Goal: Find specific page/section: Find specific page/section

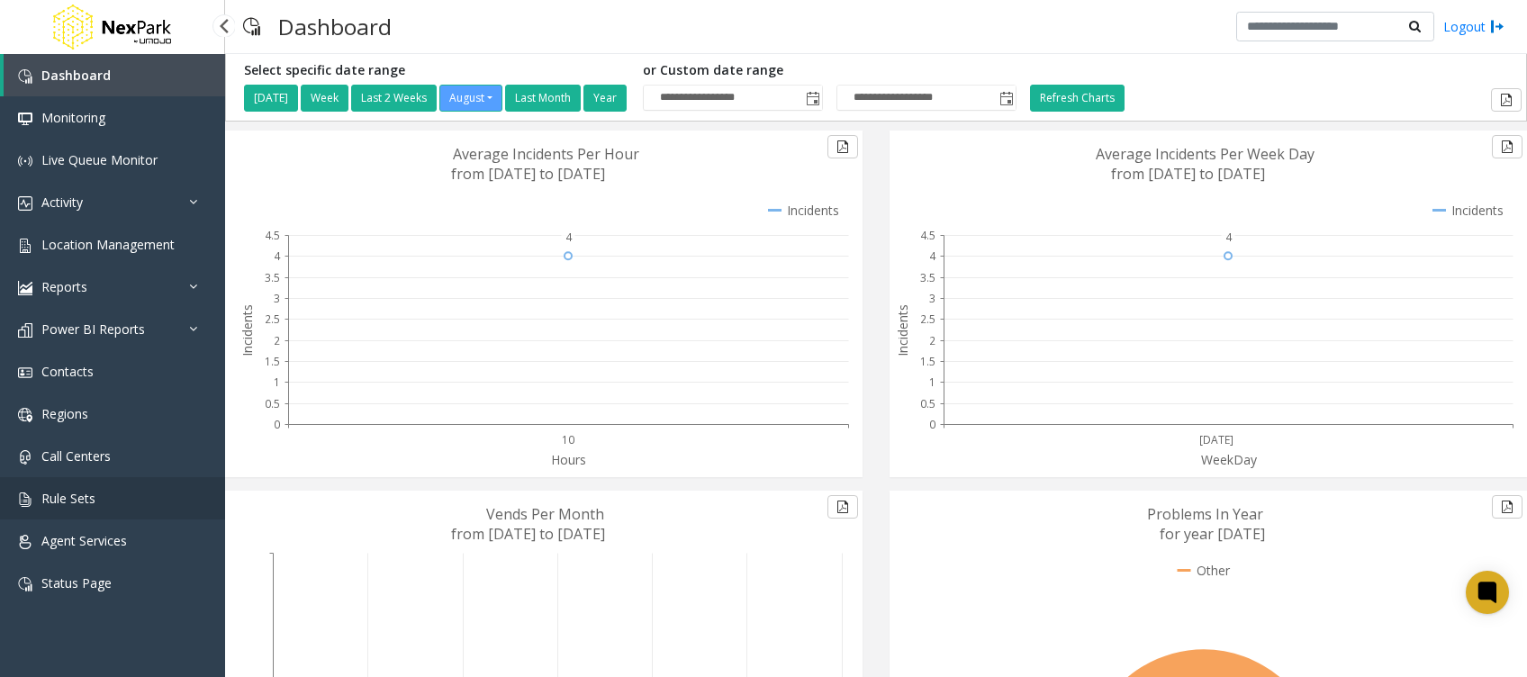
click at [100, 497] on link "Rule Sets" at bounding box center [112, 498] width 225 height 42
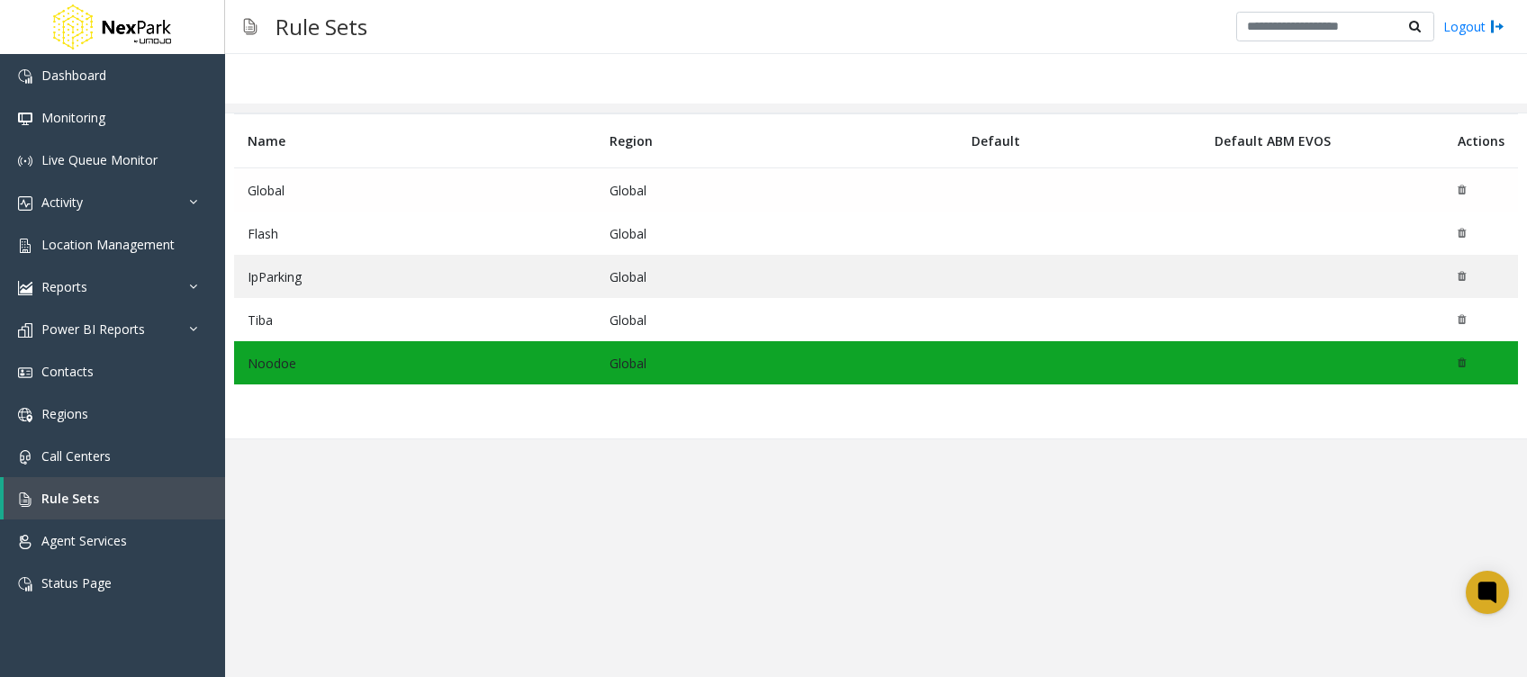
click at [448, 198] on td "Global" at bounding box center [415, 190] width 362 height 44
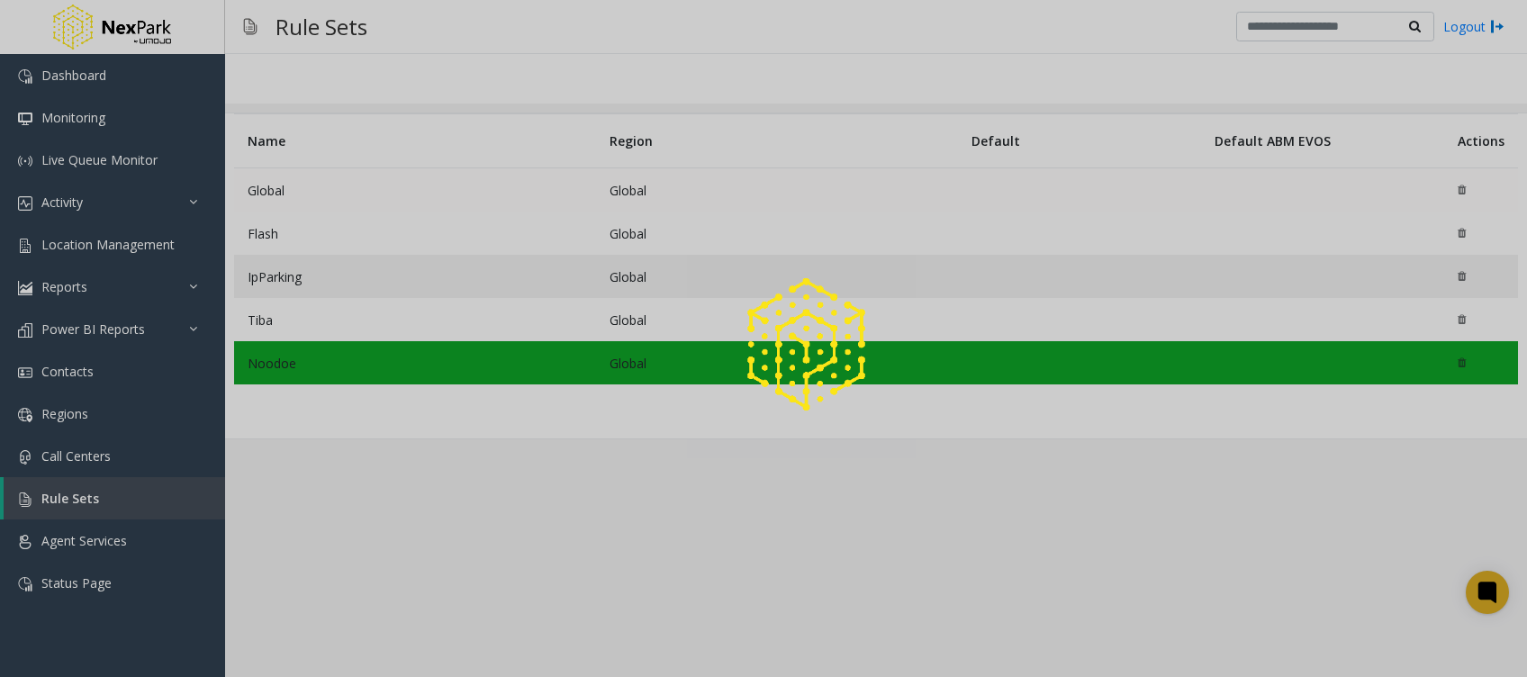
click at [448, 198] on div at bounding box center [763, 338] width 1527 height 677
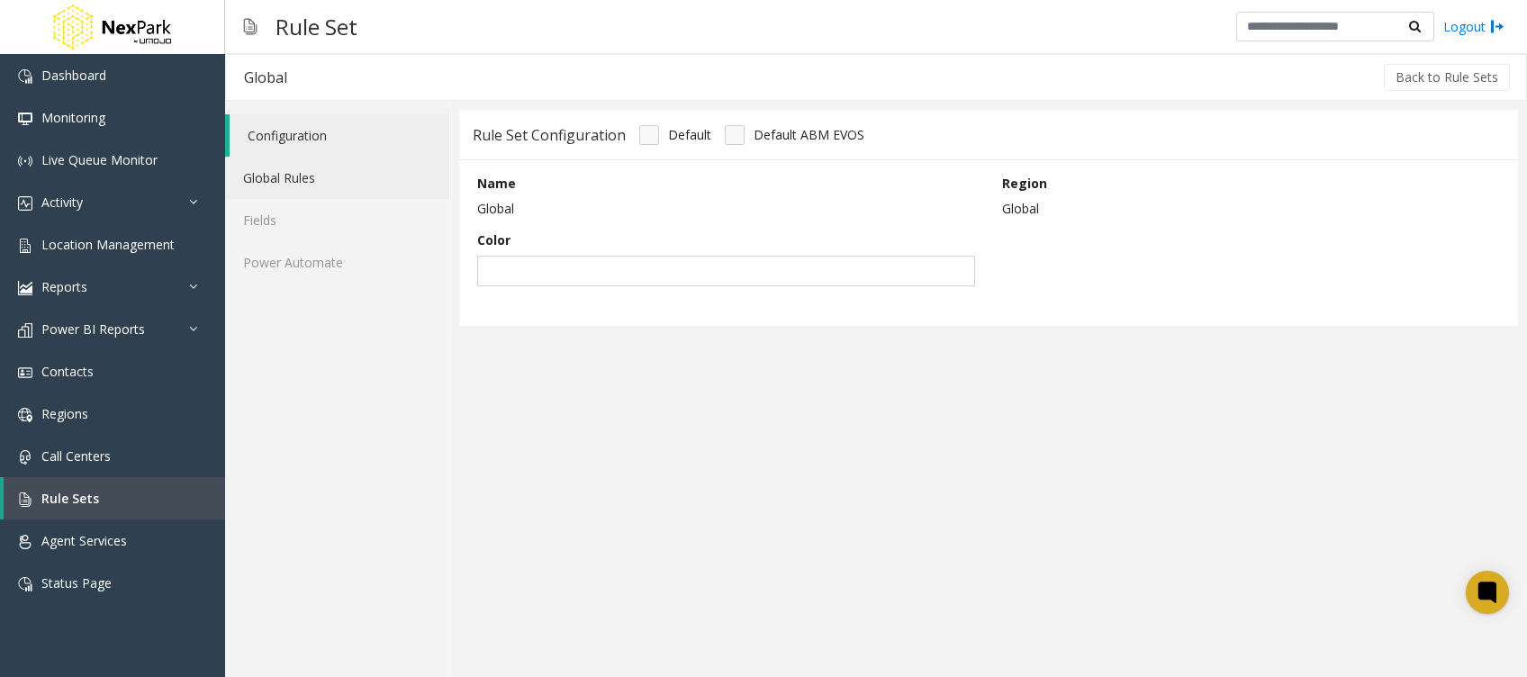
click at [271, 174] on link "Global Rules" at bounding box center [337, 178] width 224 height 42
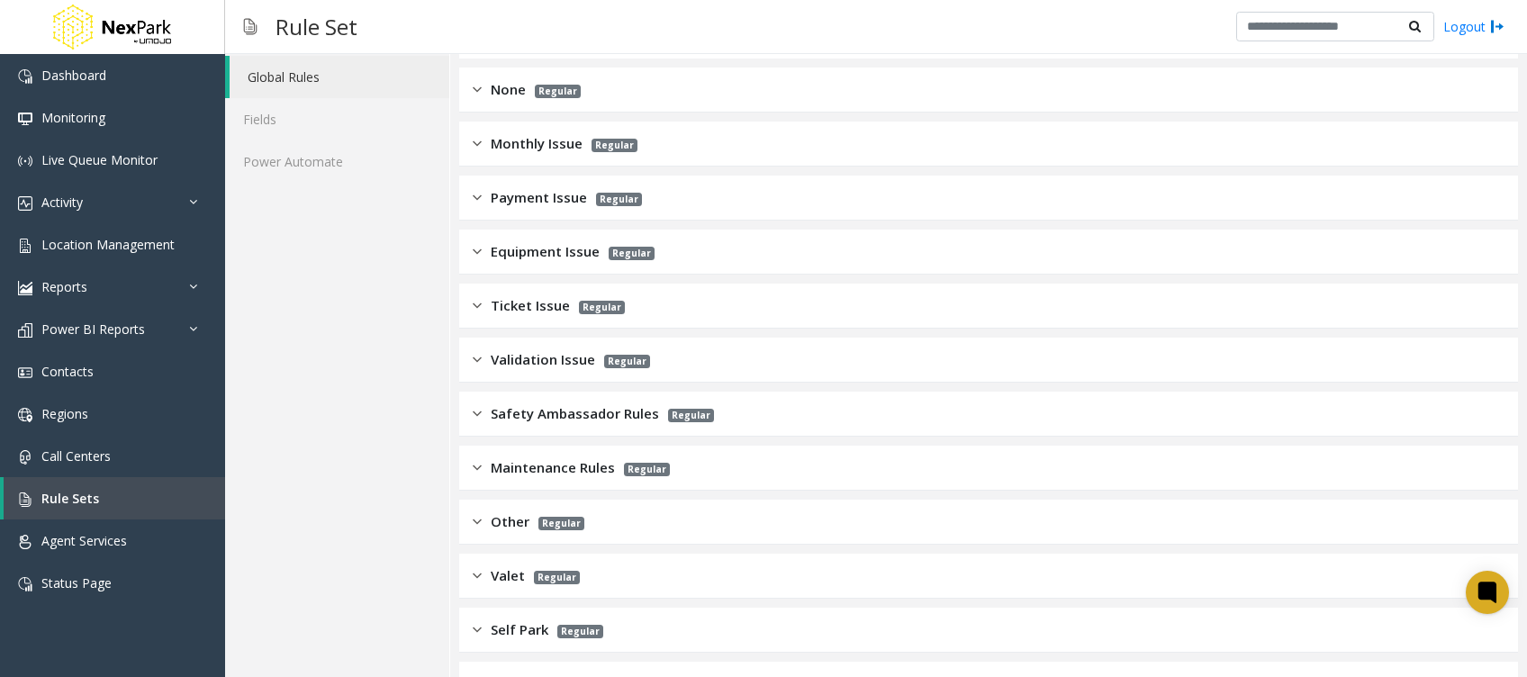
scroll to position [120, 0]
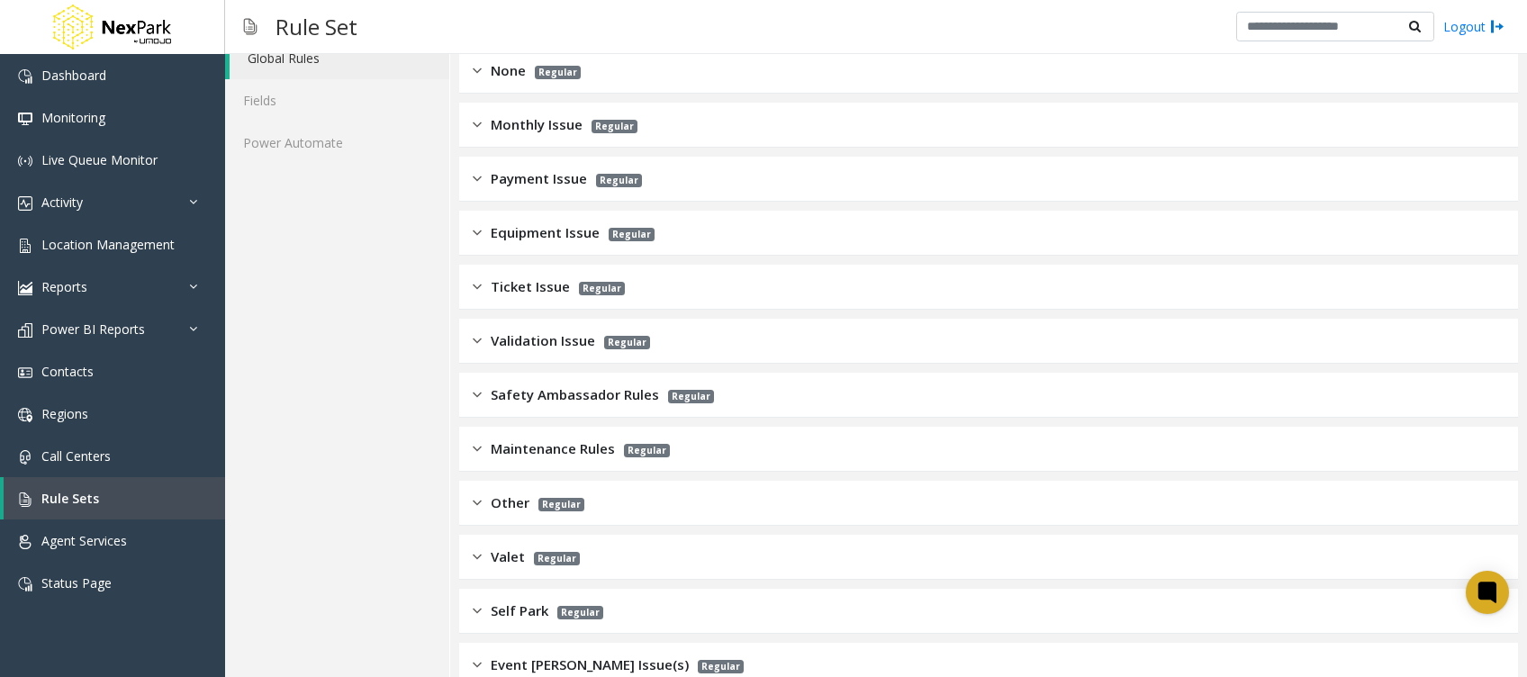
click at [542, 131] on span "Monthly Issue" at bounding box center [537, 124] width 92 height 21
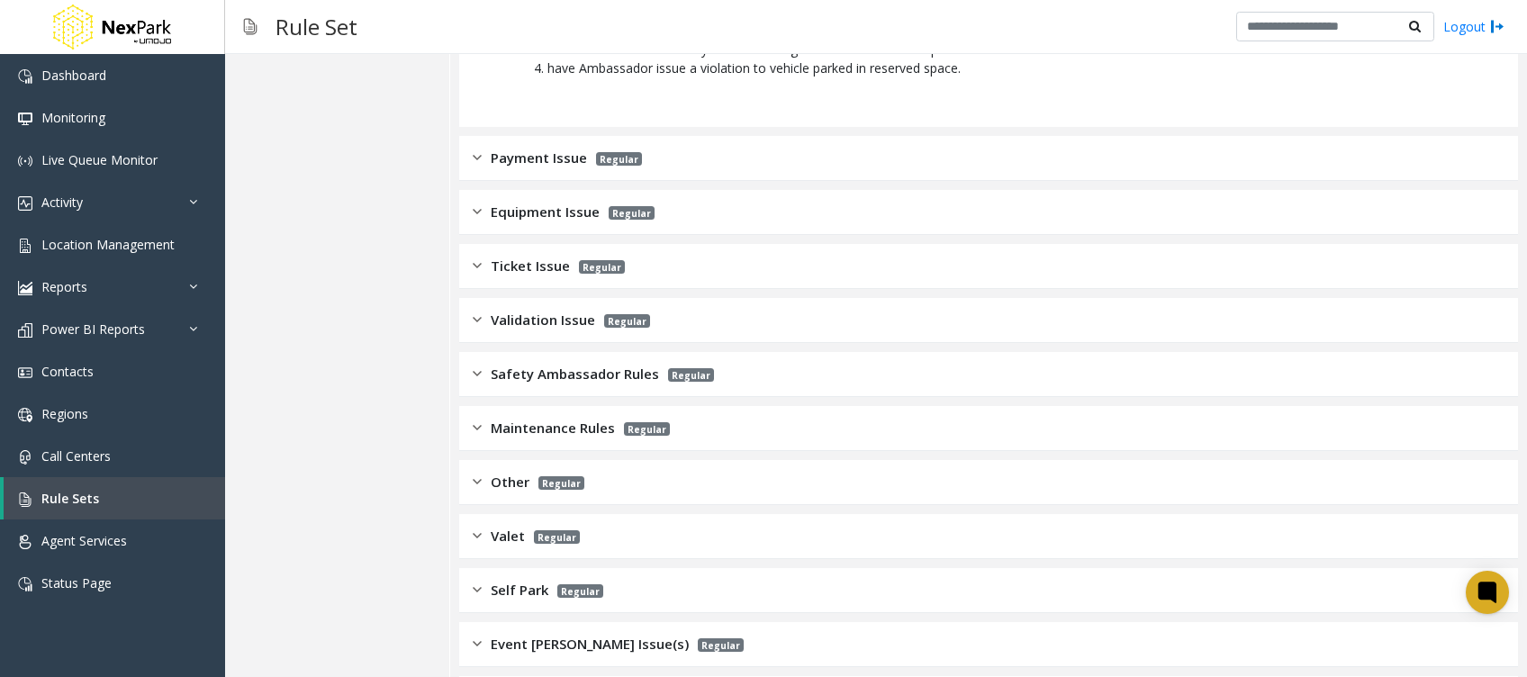
scroll to position [2158, 0]
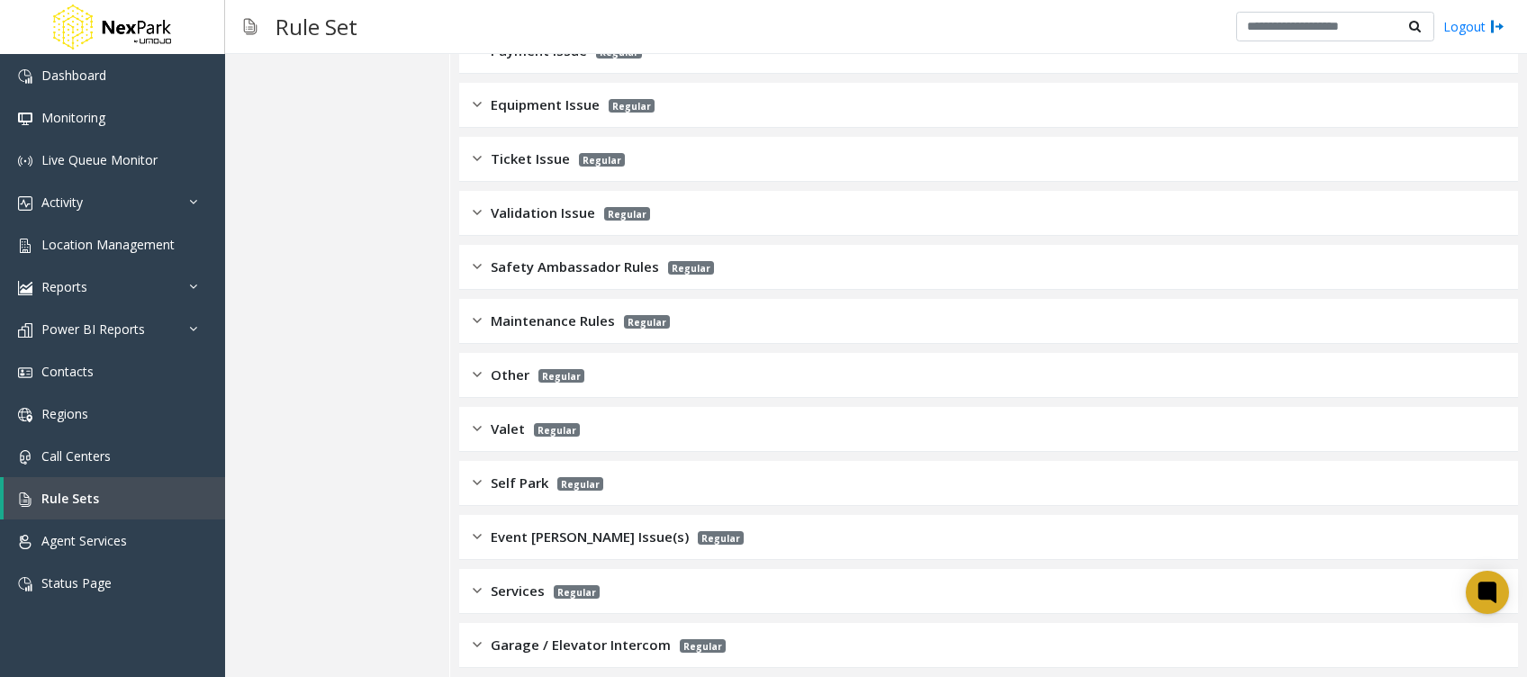
click at [692, 407] on div "Valet Regular" at bounding box center [988, 429] width 1059 height 45
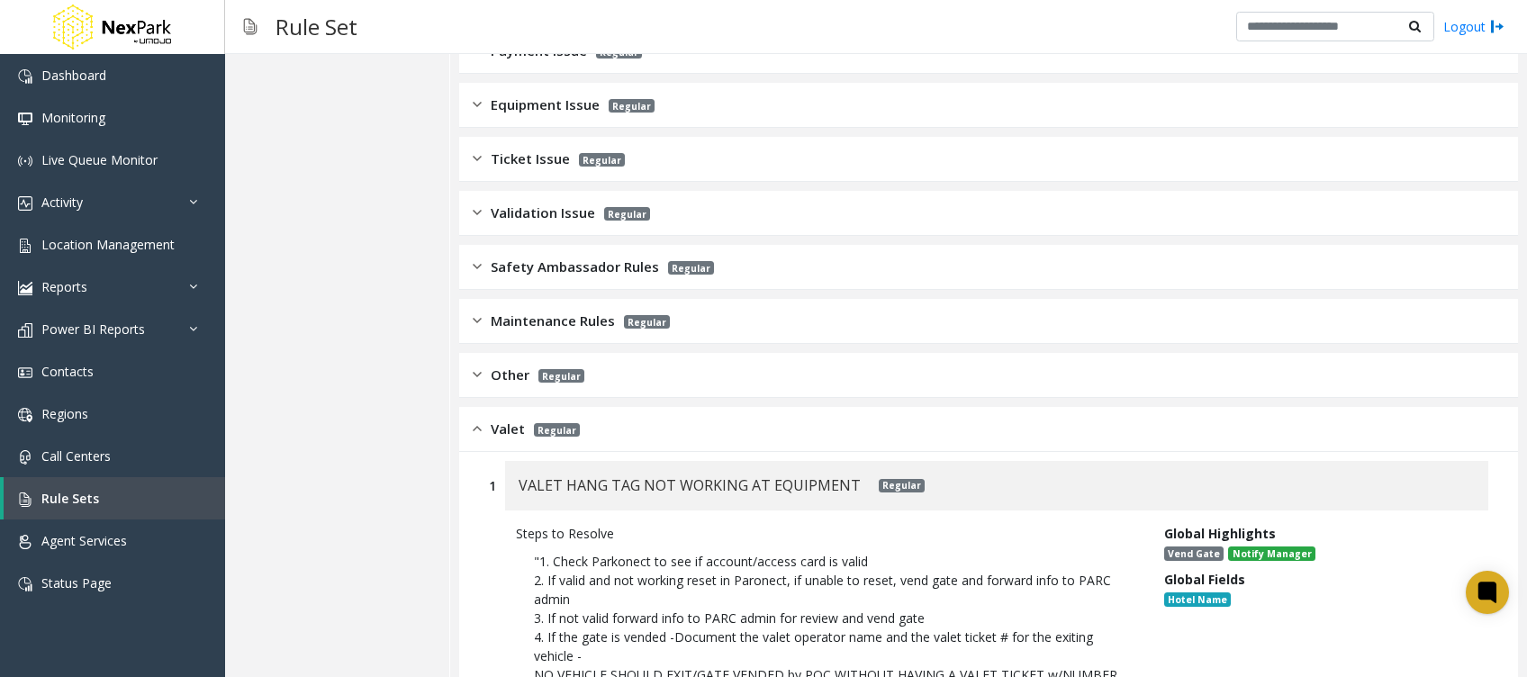
click at [716, 299] on div "Maintenance Rules Regular" at bounding box center [988, 321] width 1059 height 45
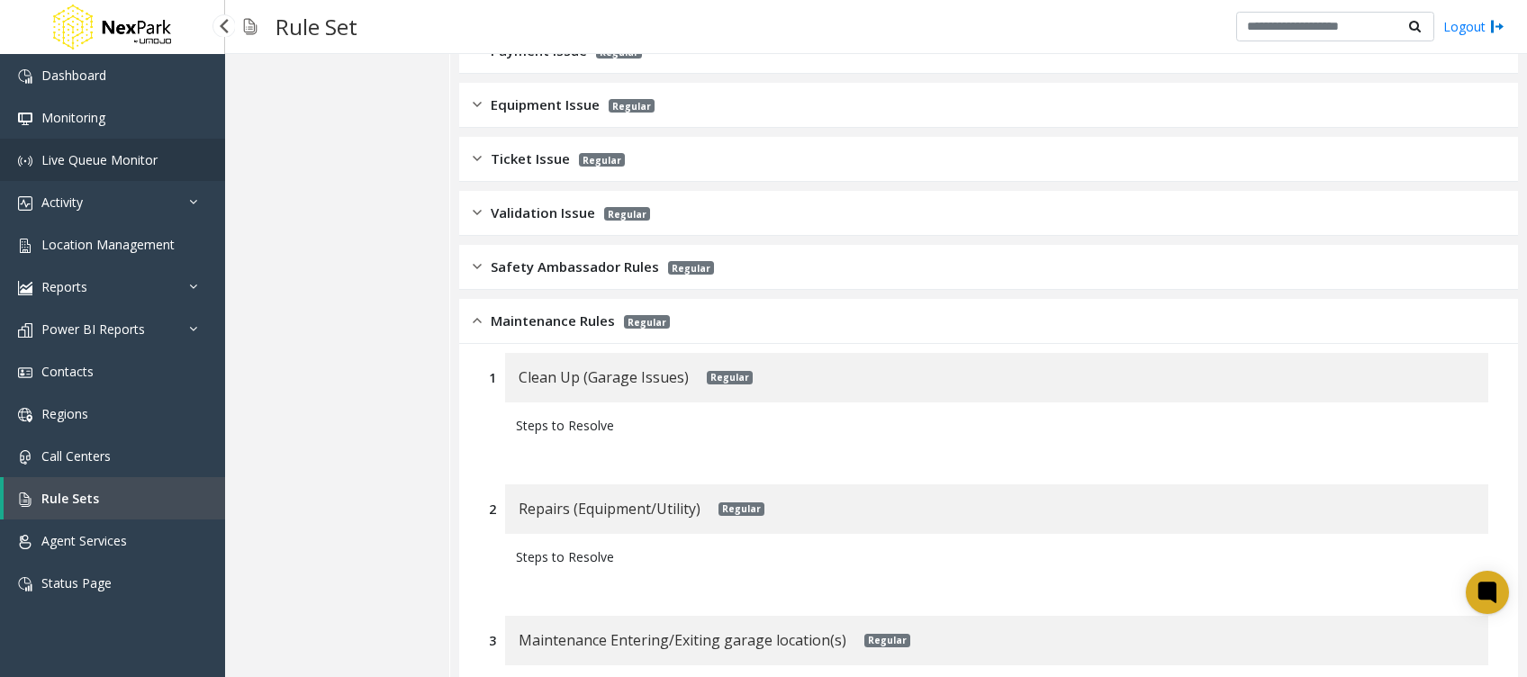
click at [133, 156] on span "Live Queue Monitor" at bounding box center [99, 159] width 116 height 17
